Goal: Register for event/course

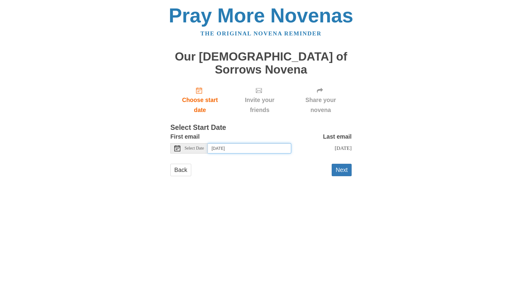
click at [264, 143] on input "[DATE]" at bounding box center [249, 148] width 83 height 10
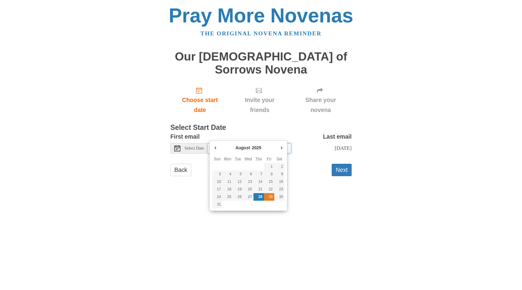
type input "[DATE]"
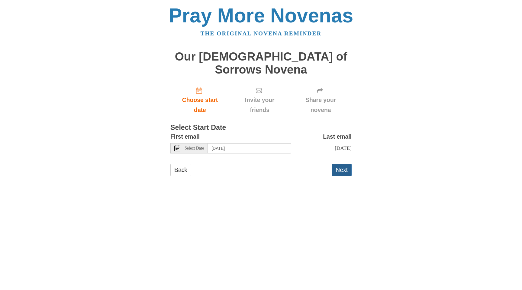
click at [340, 164] on button "Next" at bounding box center [342, 170] width 20 height 12
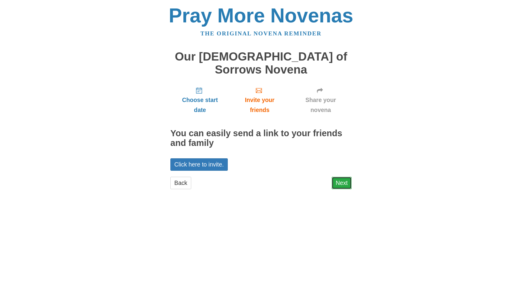
click at [342, 177] on link "Next" at bounding box center [342, 183] width 20 height 12
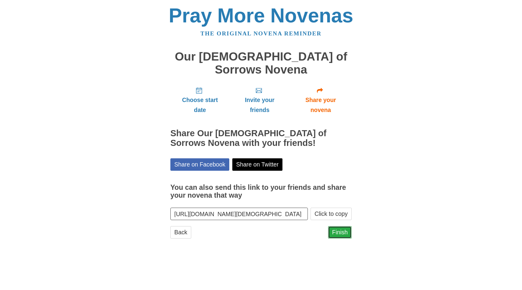
click at [347, 226] on link "Finish" at bounding box center [340, 232] width 24 height 12
